Goal: Task Accomplishment & Management: Use online tool/utility

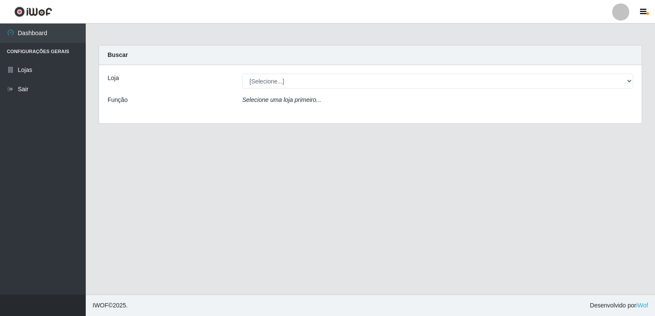
click at [297, 92] on div "Loja [Selecione...] Bemais Supermercados - Cidade Universitária Função Selecion…" at bounding box center [370, 94] width 542 height 58
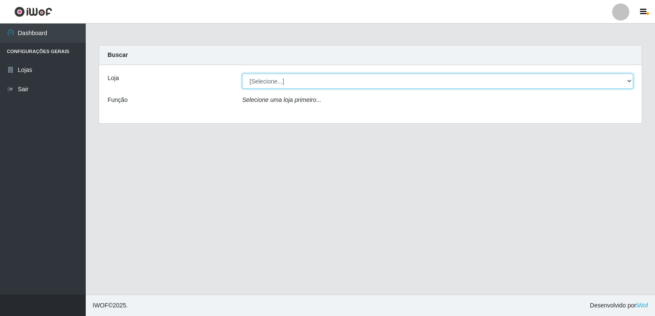
click at [307, 84] on select "[Selecione...] Bemais Supermercados - [GEOGRAPHIC_DATA]" at bounding box center [437, 81] width 391 height 15
select select "250"
click at [242, 74] on select "[Selecione...] Bemais Supermercados - [GEOGRAPHIC_DATA]" at bounding box center [437, 81] width 391 height 15
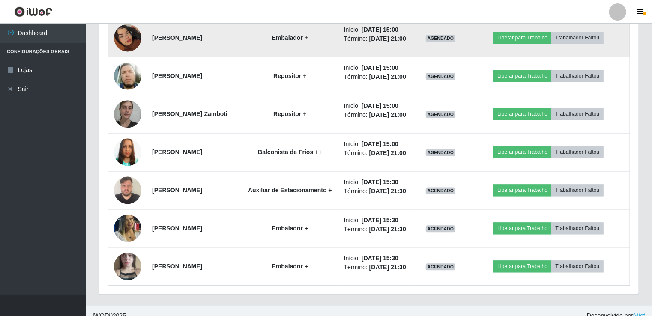
scroll to position [728, 0]
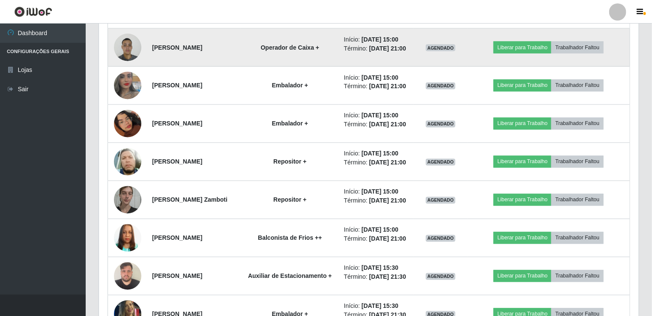
click at [132, 66] on img at bounding box center [127, 47] width 27 height 36
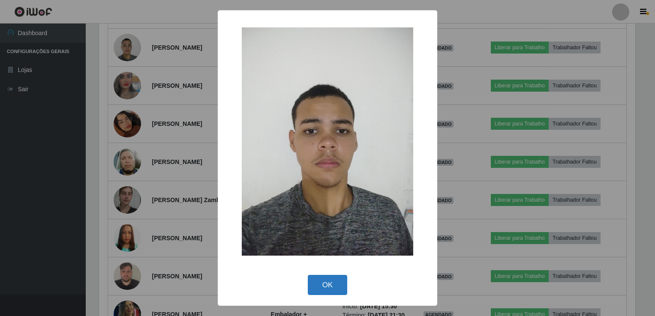
click at [334, 285] on button "OK" at bounding box center [328, 285] width 40 height 20
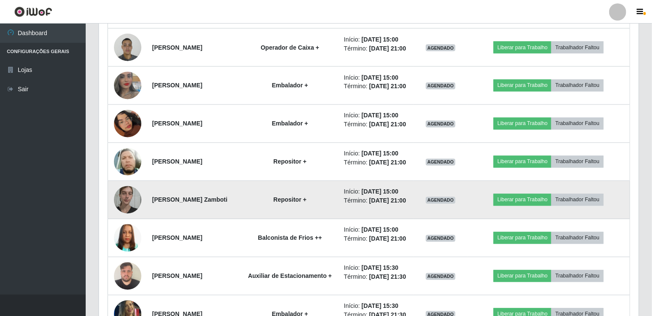
scroll to position [178, 540]
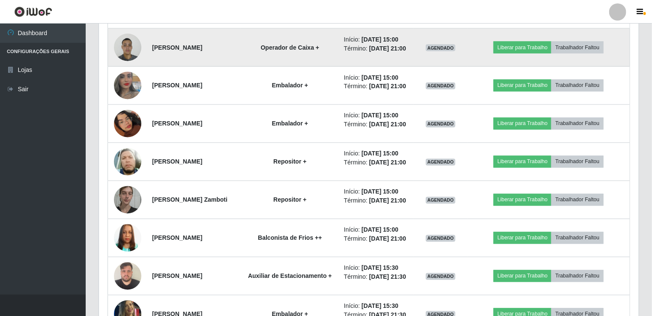
click at [129, 66] on img at bounding box center [127, 47] width 27 height 36
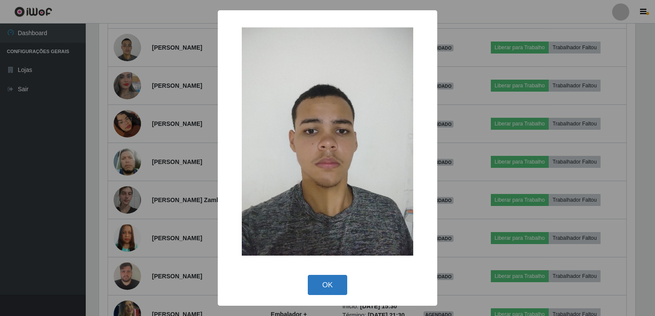
click at [322, 287] on button "OK" at bounding box center [328, 285] width 40 height 20
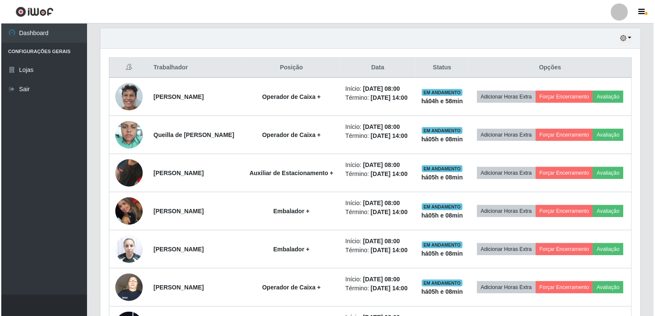
scroll to position [257, 0]
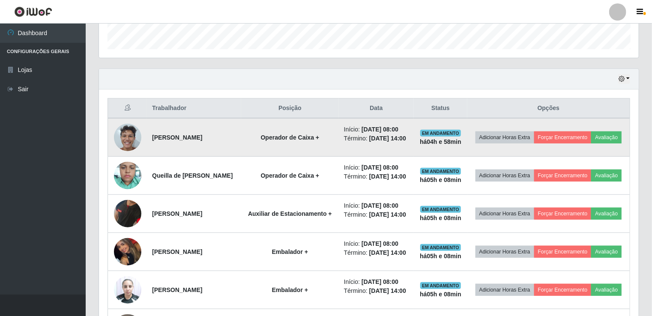
click at [127, 136] on img at bounding box center [127, 137] width 27 height 36
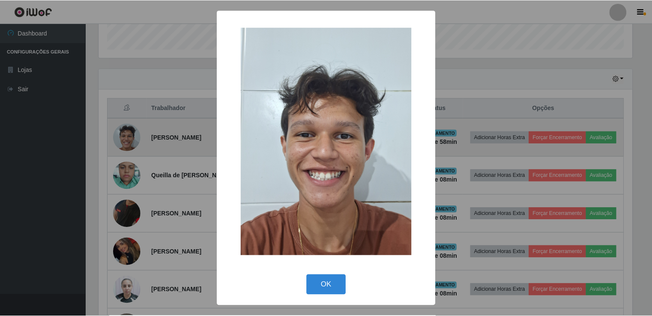
scroll to position [178, 536]
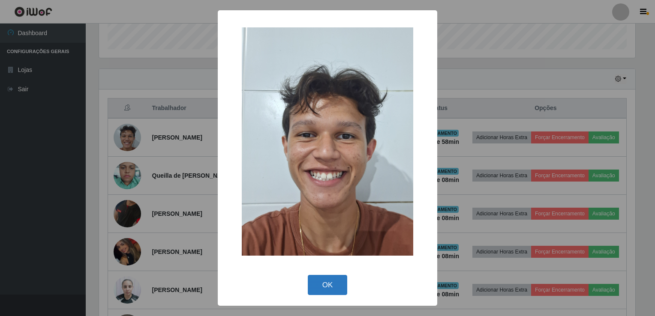
click at [333, 288] on button "OK" at bounding box center [328, 285] width 40 height 20
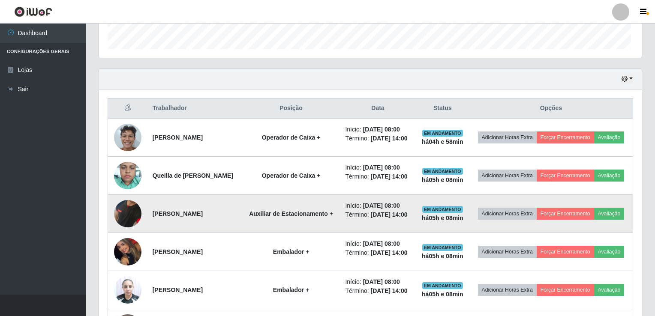
scroll to position [178, 540]
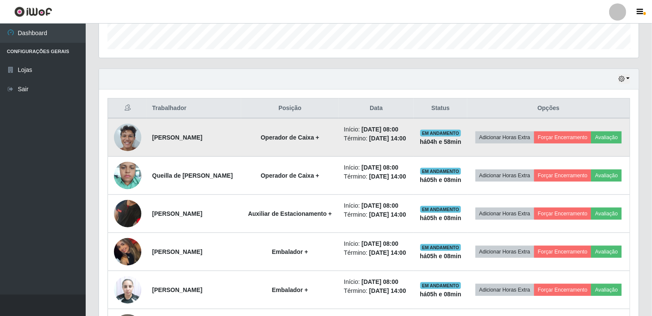
click at [132, 142] on img at bounding box center [127, 137] width 27 height 36
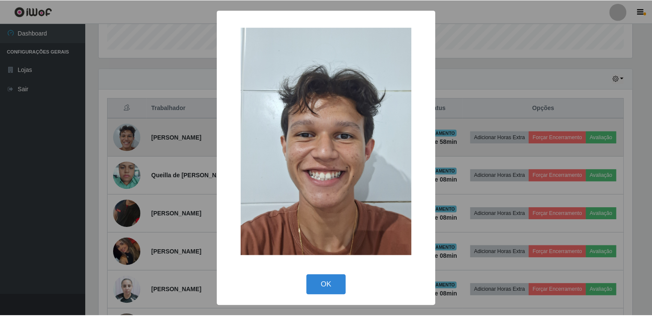
scroll to position [178, 536]
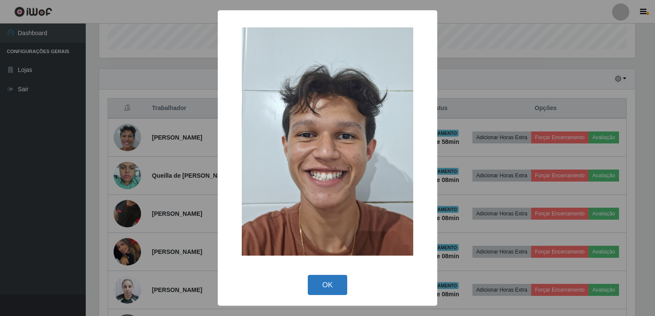
click at [326, 284] on button "OK" at bounding box center [328, 285] width 40 height 20
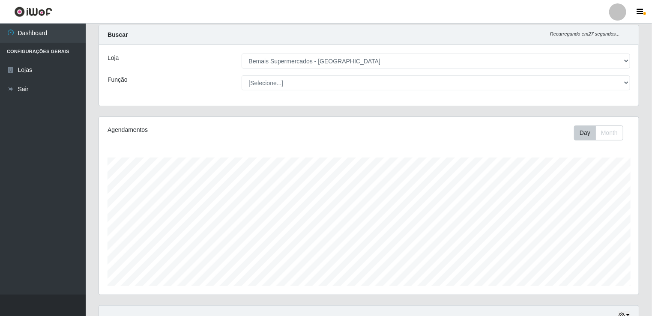
scroll to position [0, 0]
